Goal: Task Accomplishment & Management: Use online tool/utility

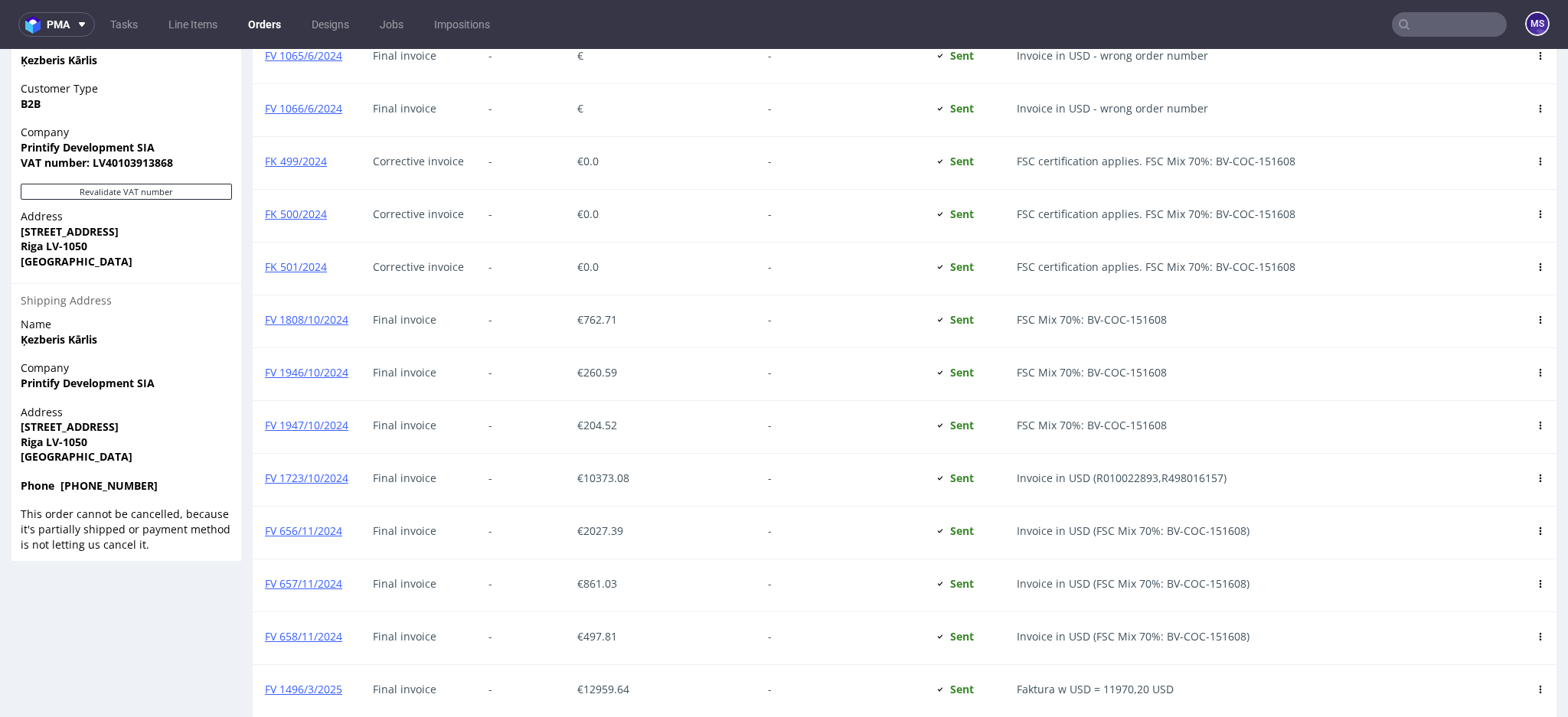
scroll to position [139, 0]
click at [1425, 22] on input "text" at bounding box center [1449, 24] width 115 height 24
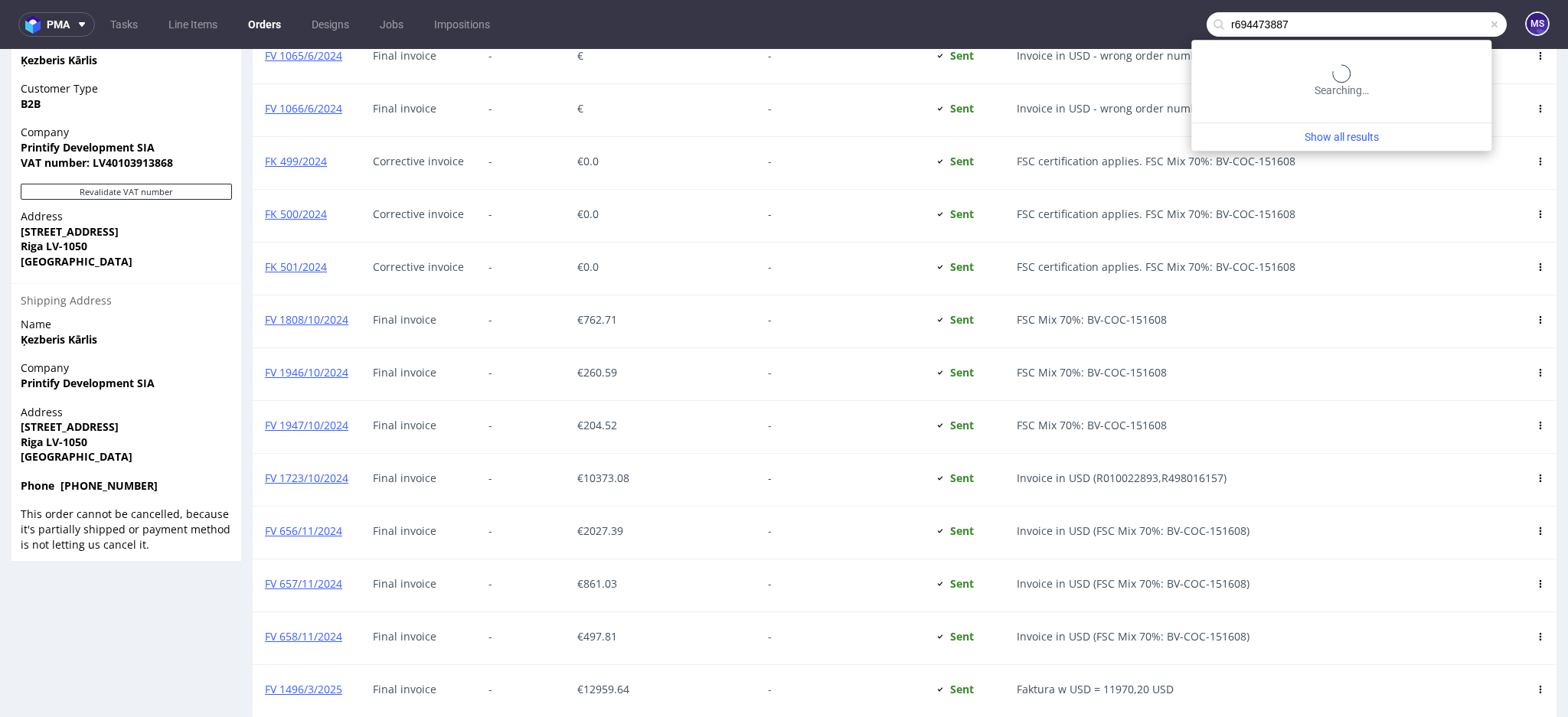
type input "r694473887"
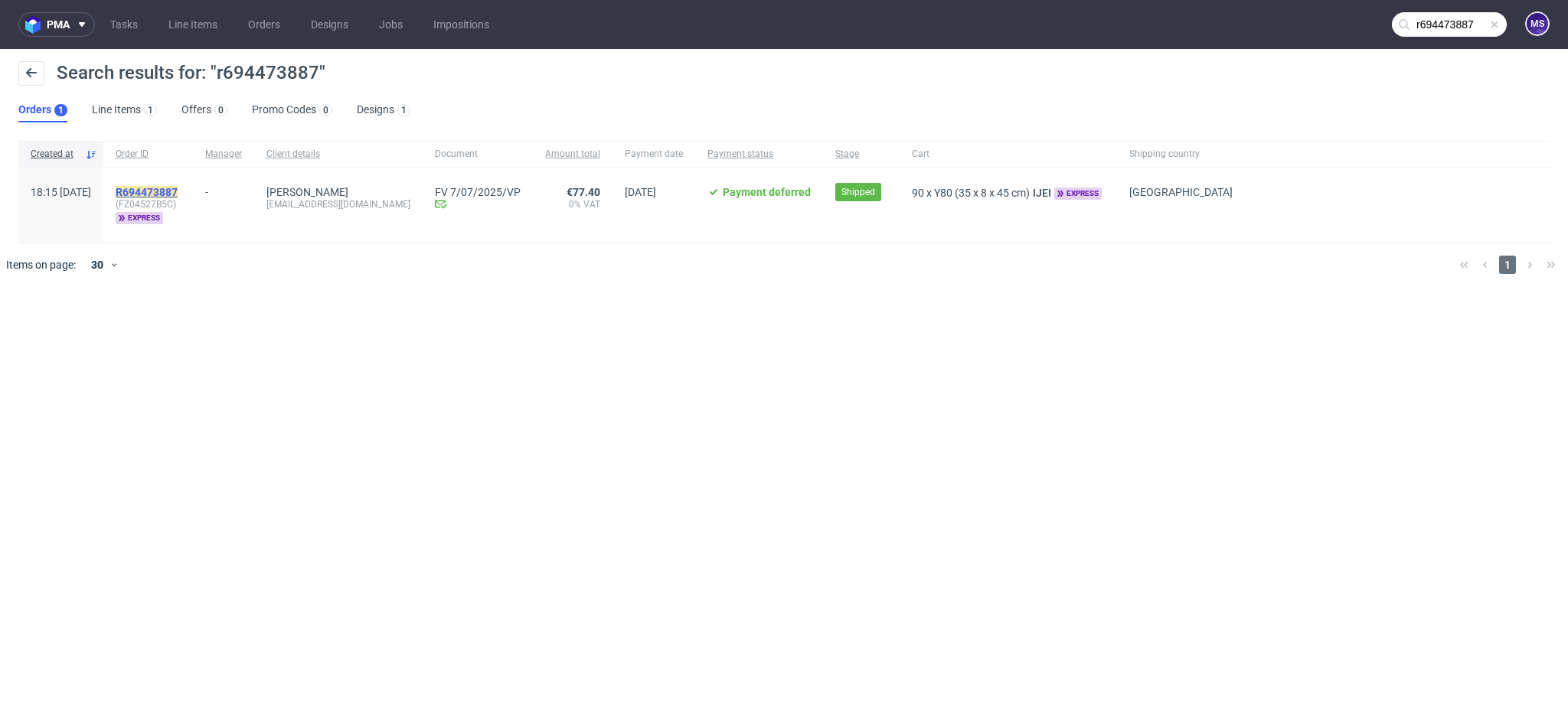
click at [159, 193] on mark "R694473887" at bounding box center [147, 191] width 62 height 12
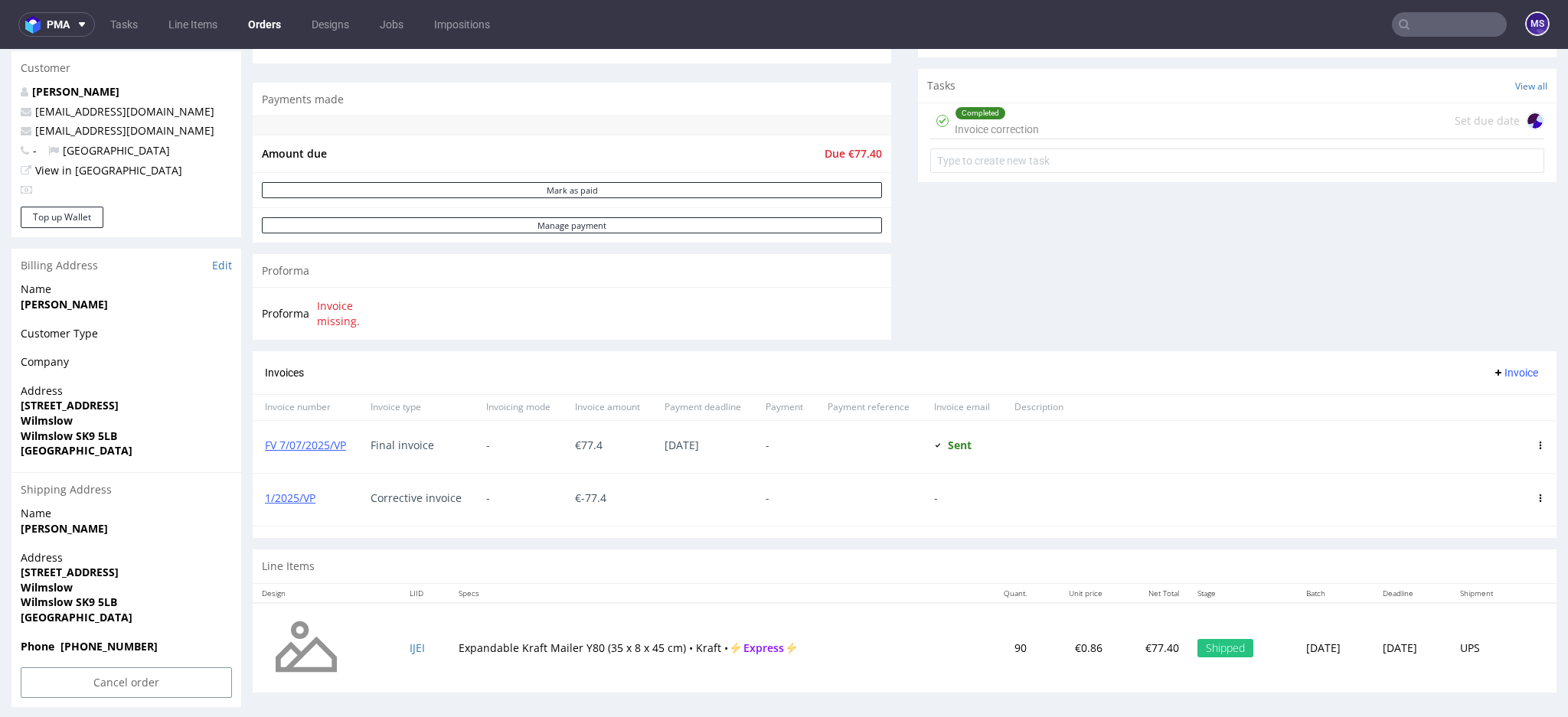
scroll to position [539, 0]
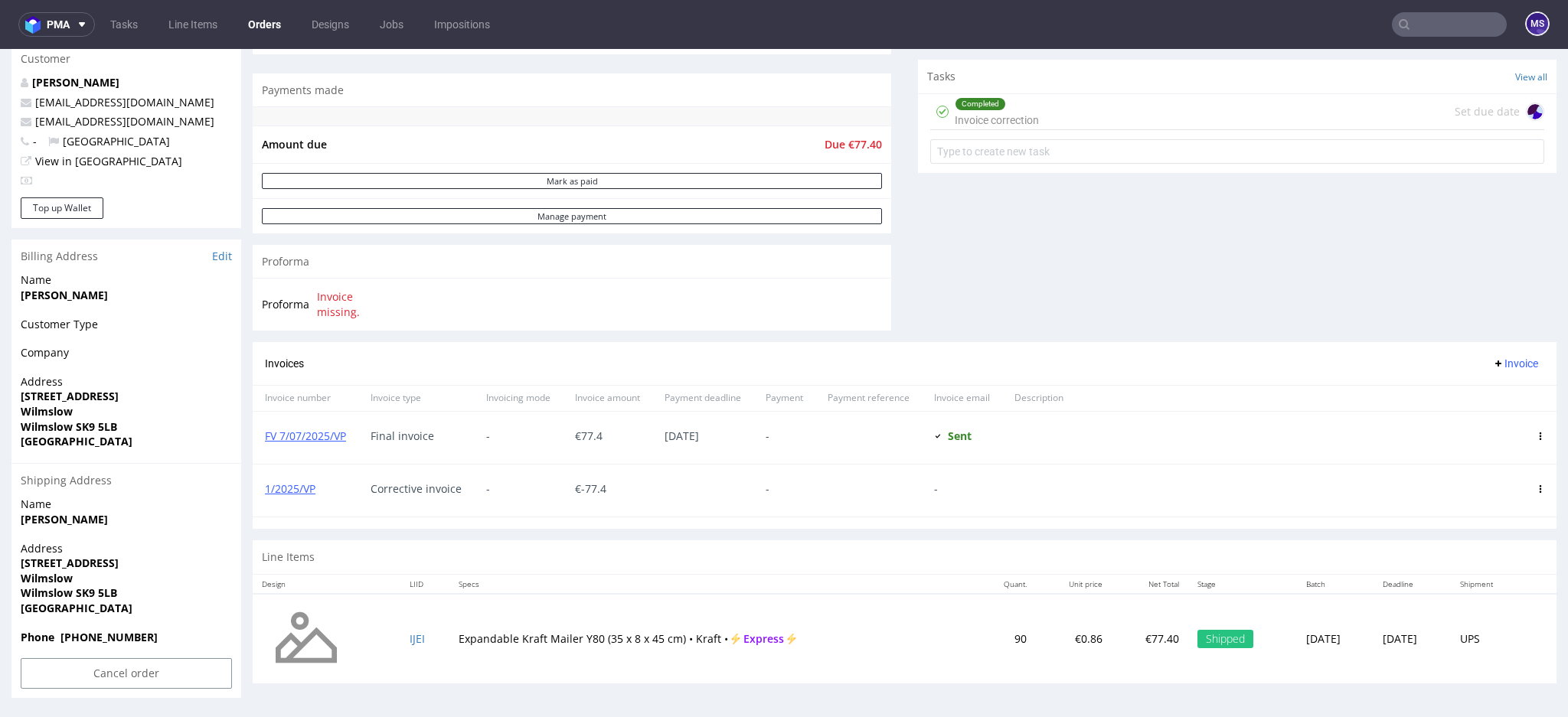
click at [1083, 103] on div "Completed Invoice correction Set due date" at bounding box center [1236, 112] width 614 height 36
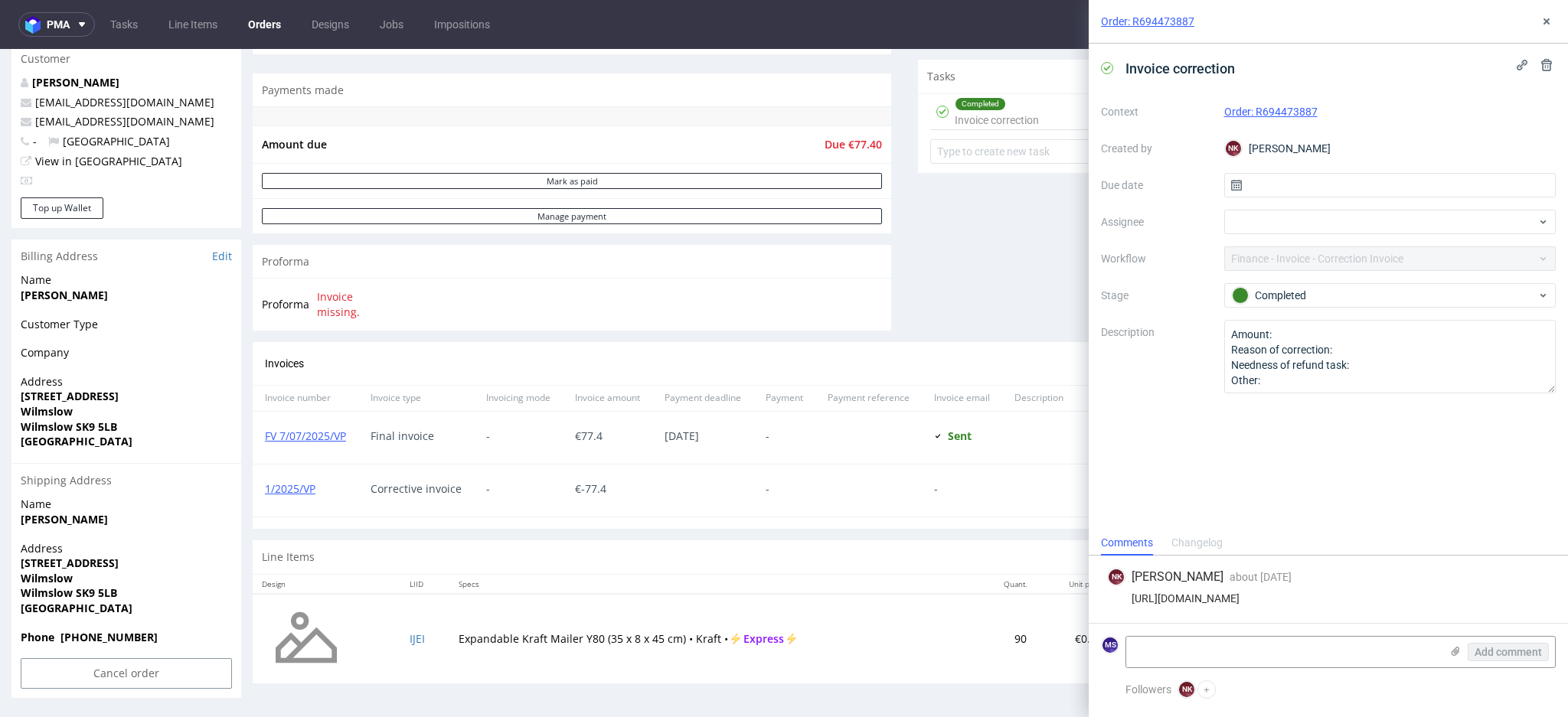
drag, startPoint x: 1133, startPoint y: 587, endPoint x: 1385, endPoint y: 604, distance: 252.6
click at [1385, 604] on div "[URL][DOMAIN_NAME]" at bounding box center [1328, 598] width 443 height 12
copy div "[URL][DOMAIN_NAME]"
click at [1549, 19] on icon at bounding box center [1546, 21] width 12 height 12
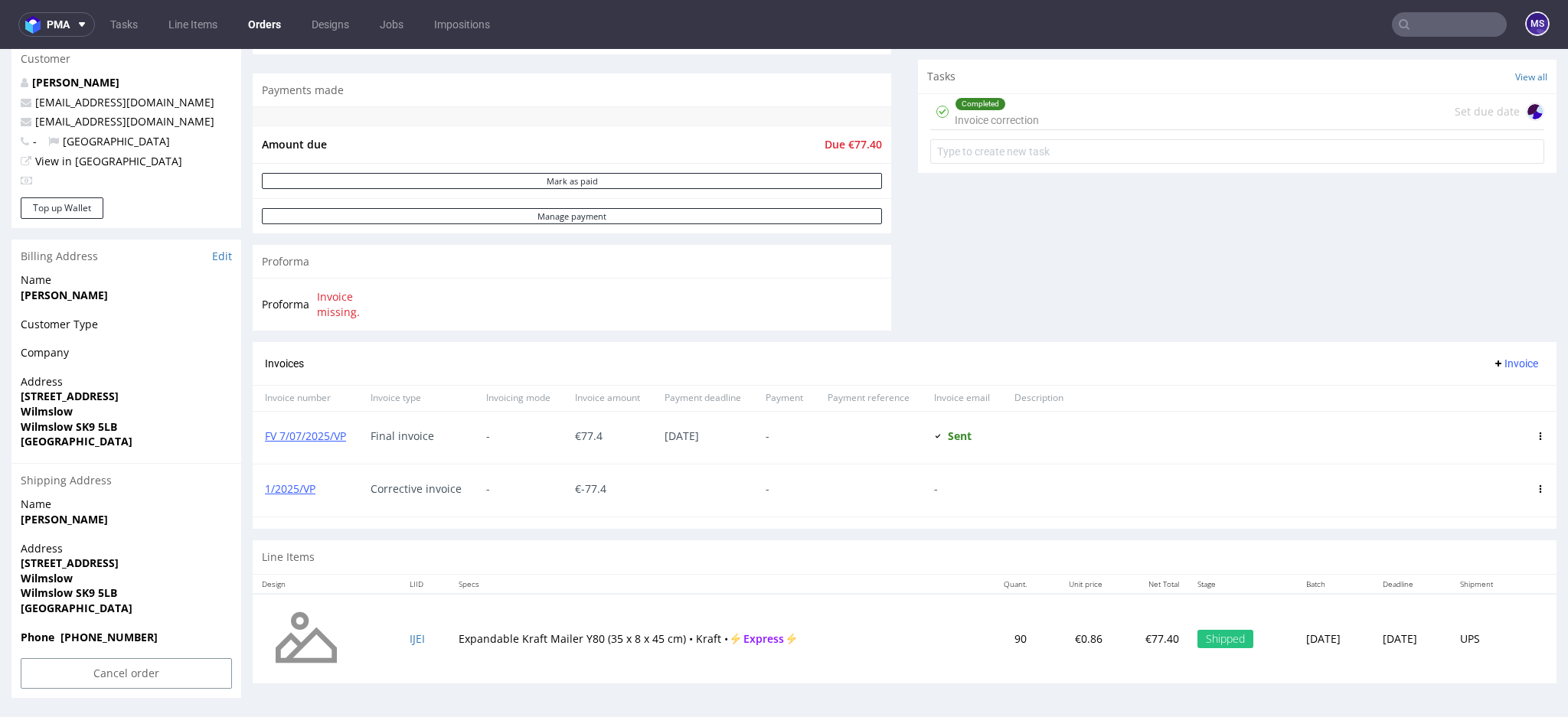
click at [1411, 22] on input "text" at bounding box center [1449, 24] width 115 height 24
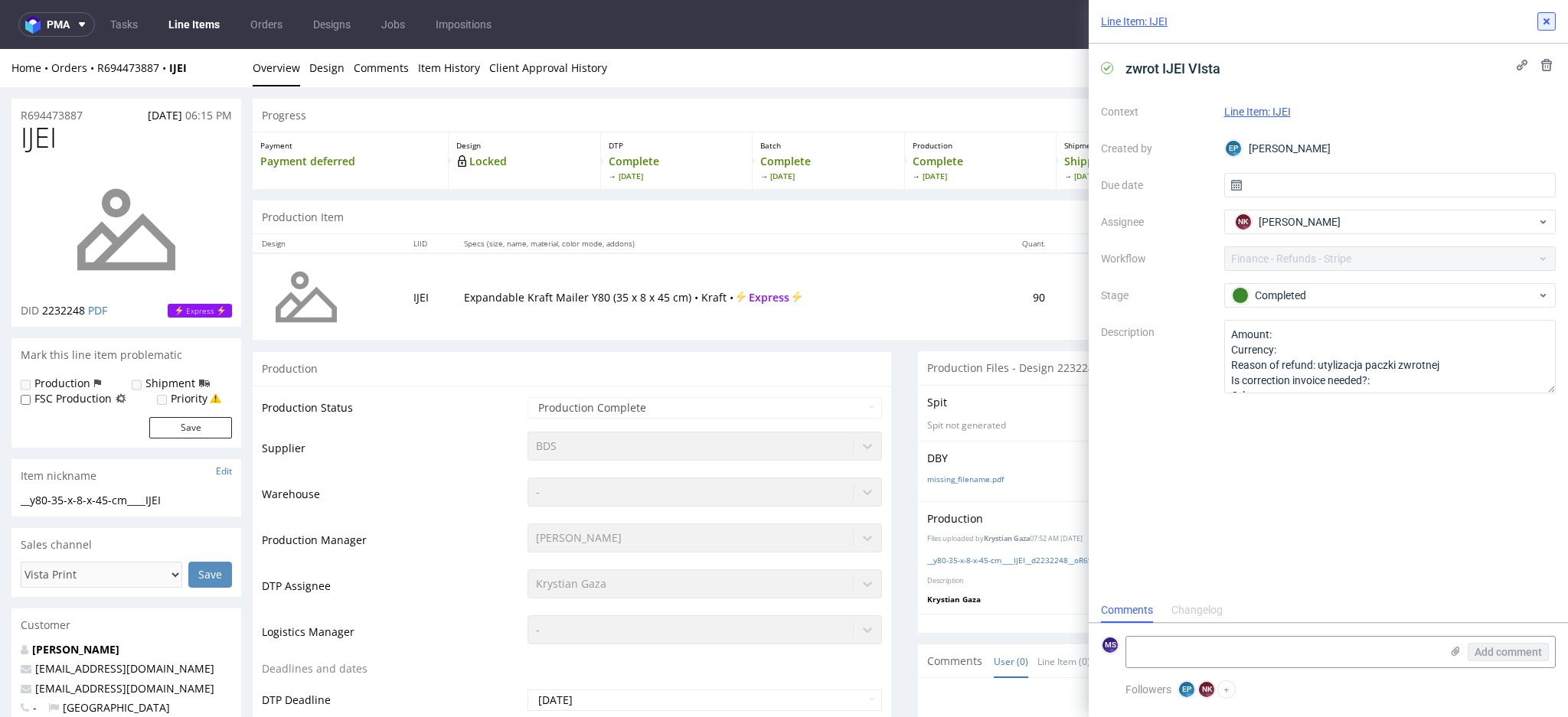
click at [1549, 19] on icon at bounding box center [1546, 21] width 12 height 12
